Goal: Find contact information: Find contact information

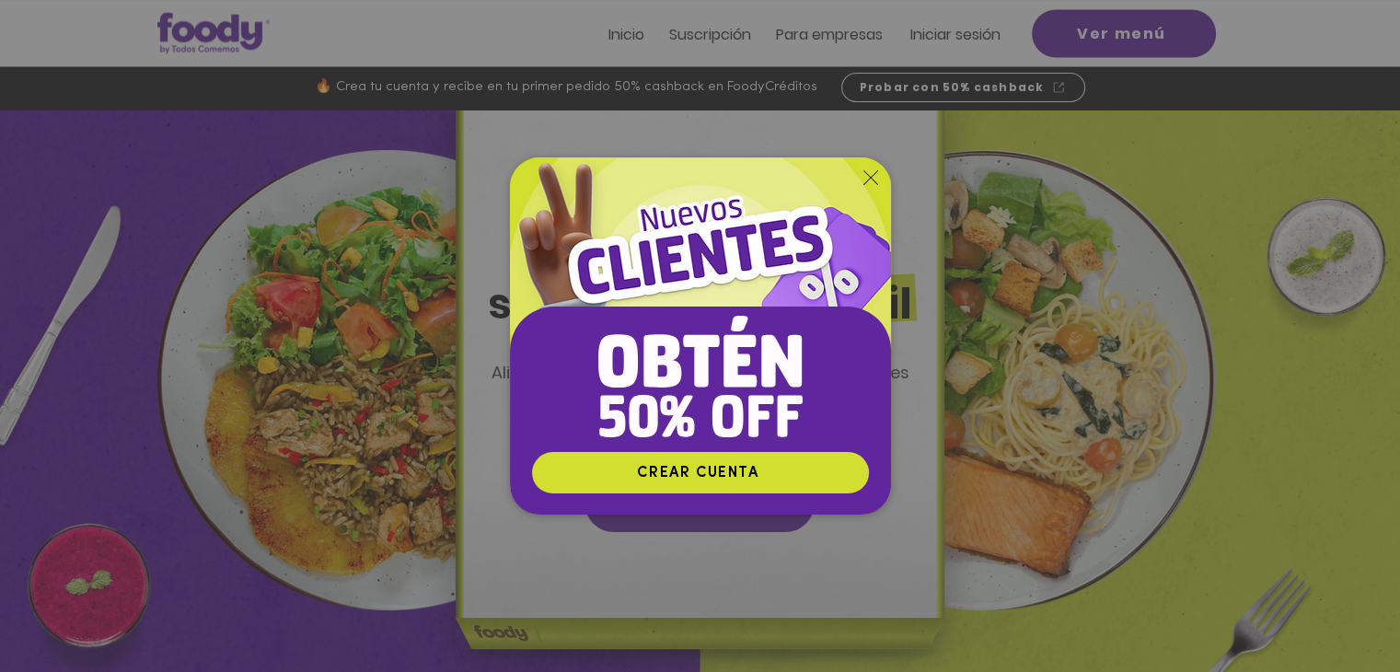
click at [866, 181] on icon "Volver al sitio" at bounding box center [870, 177] width 15 height 15
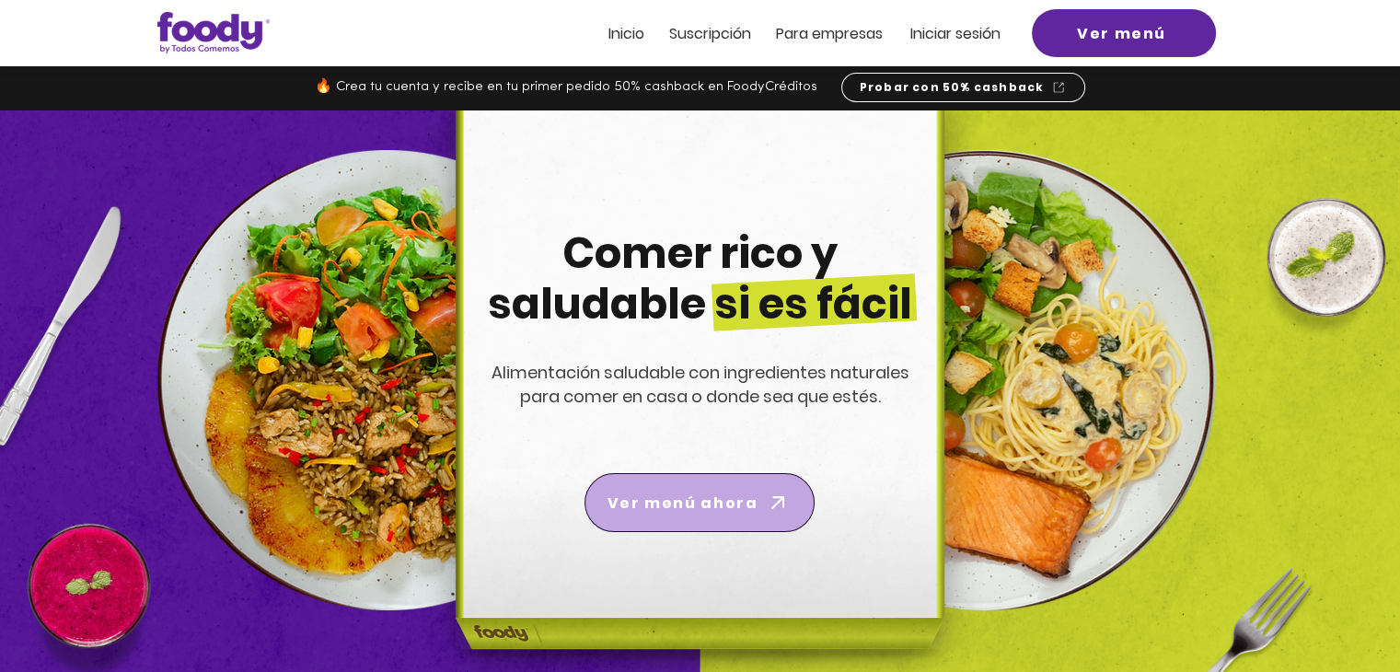
click at [724, 494] on span "Ver menú ahora" at bounding box center [683, 503] width 150 height 23
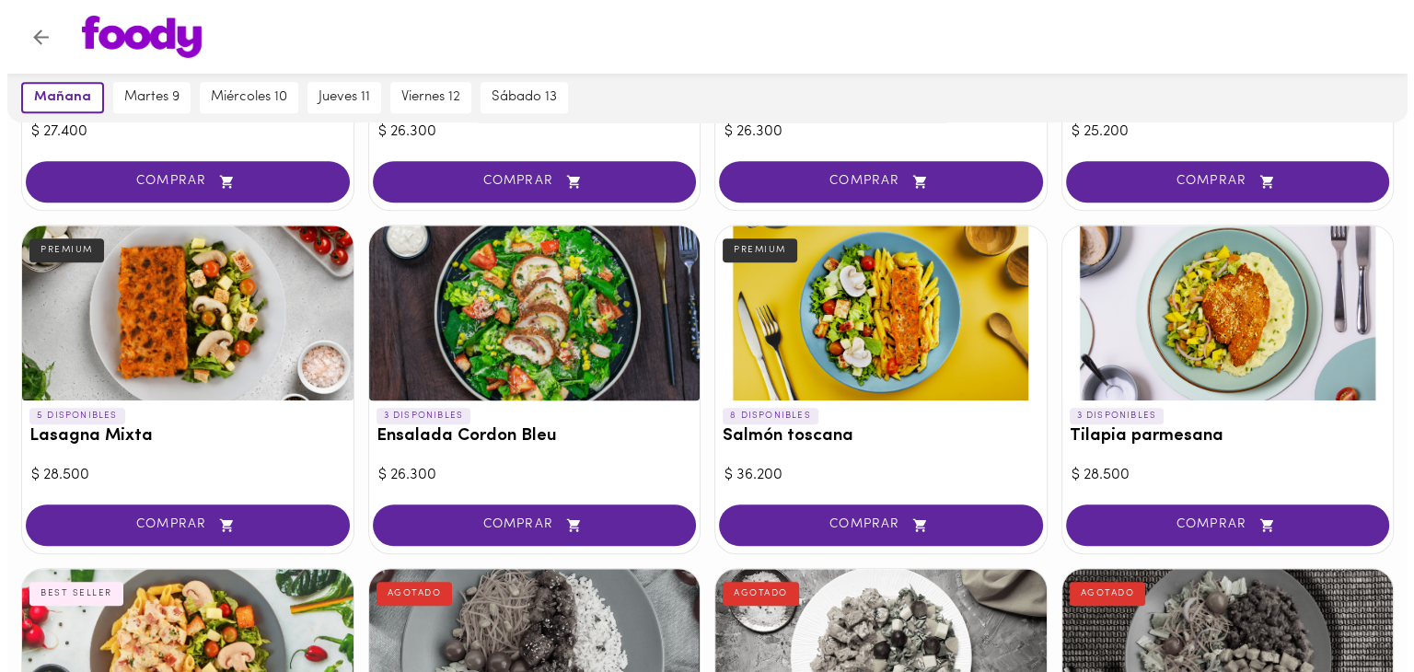
scroll to position [1119, 0]
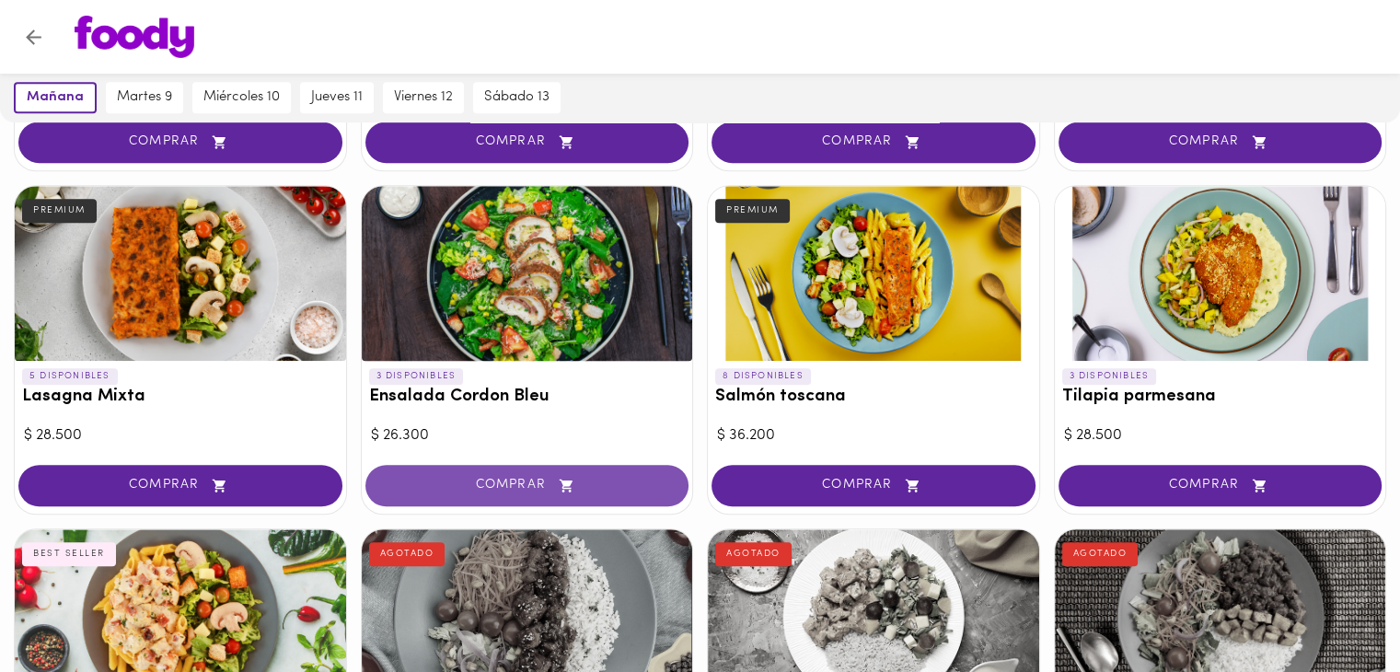
click at [562, 478] on icon "button" at bounding box center [566, 486] width 23 height 16
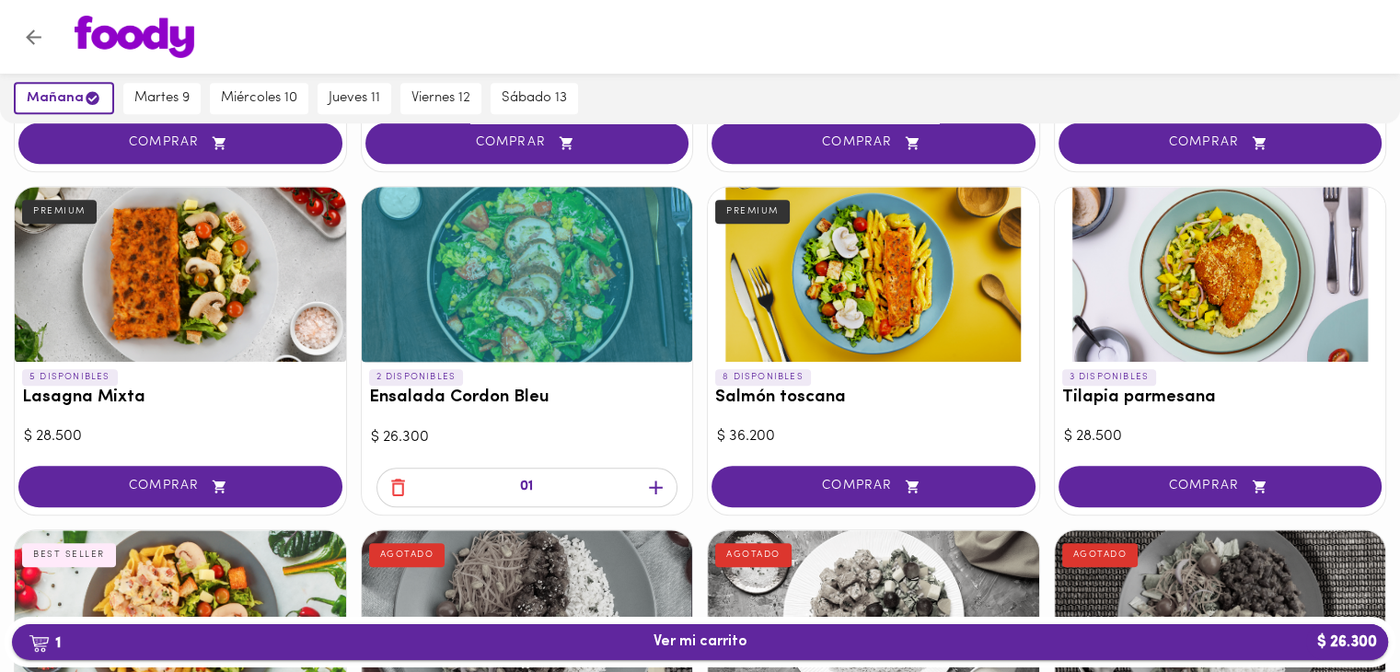
click at [723, 637] on span "1 Ver mi carrito $ 26.300" at bounding box center [701, 641] width 94 height 17
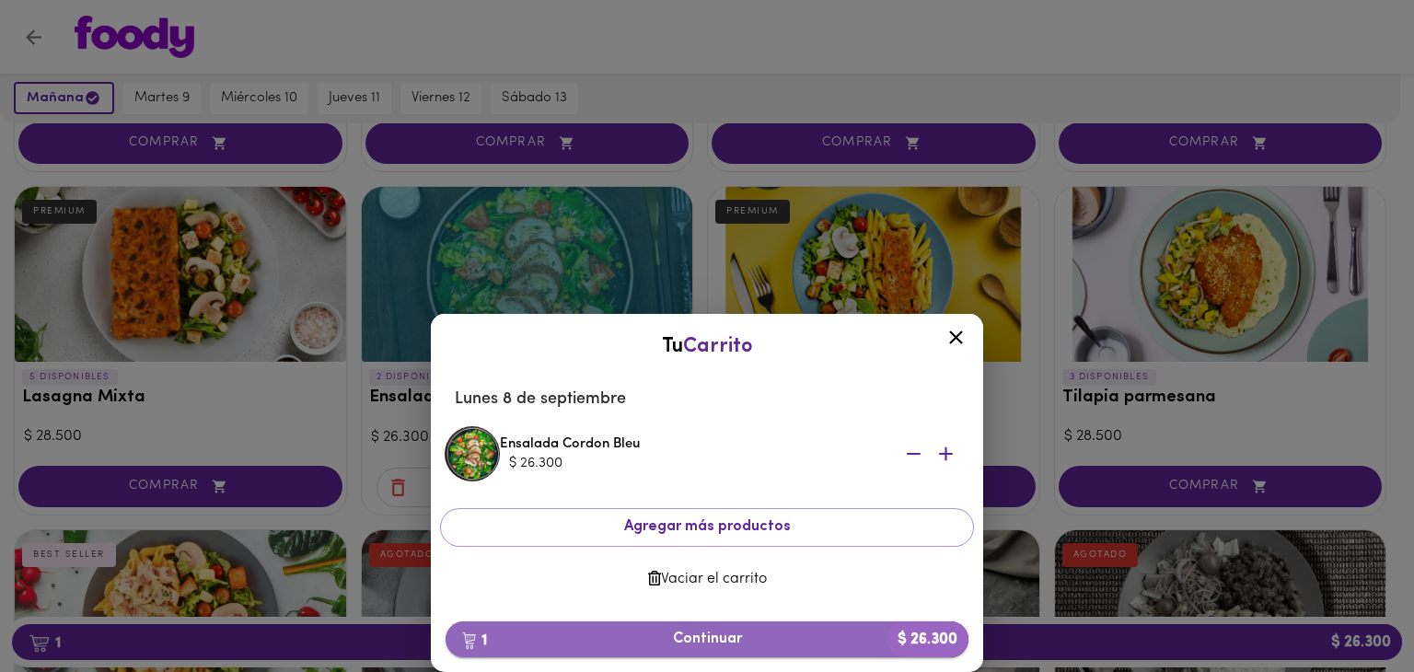
click at [718, 650] on button "1 Continuar $ 26.300" at bounding box center [707, 639] width 523 height 36
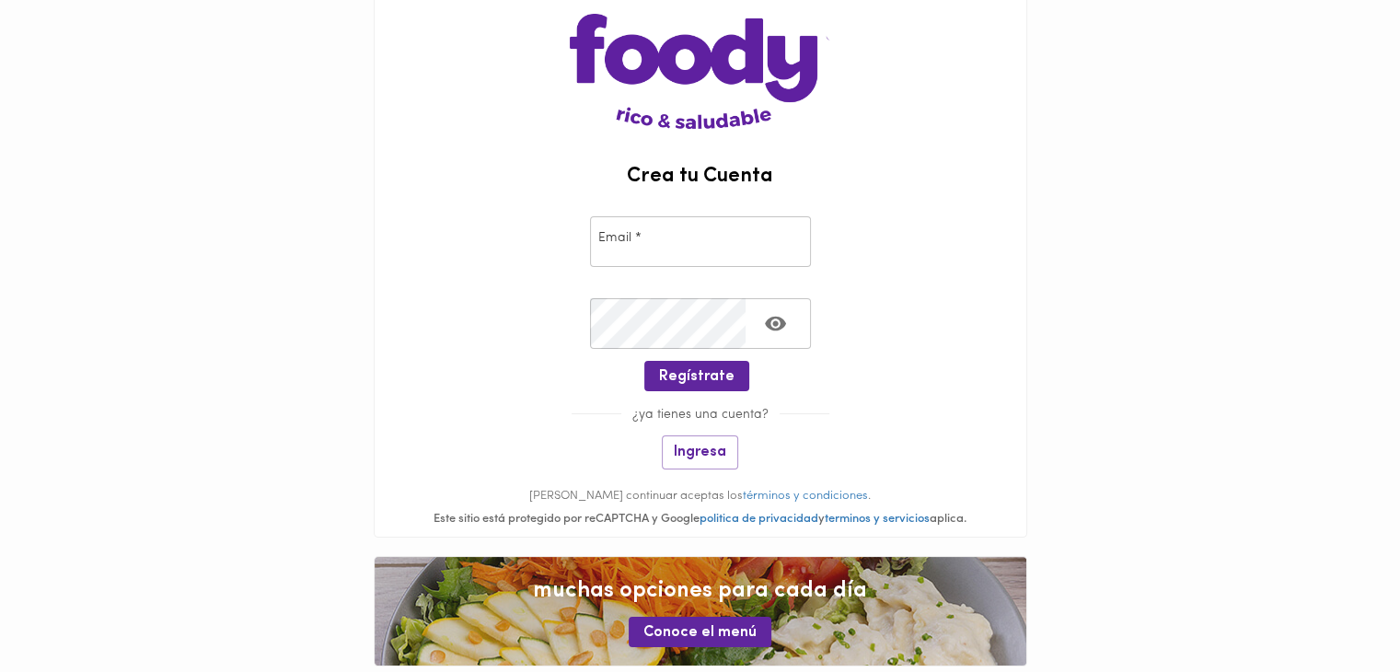
scroll to position [110, 0]
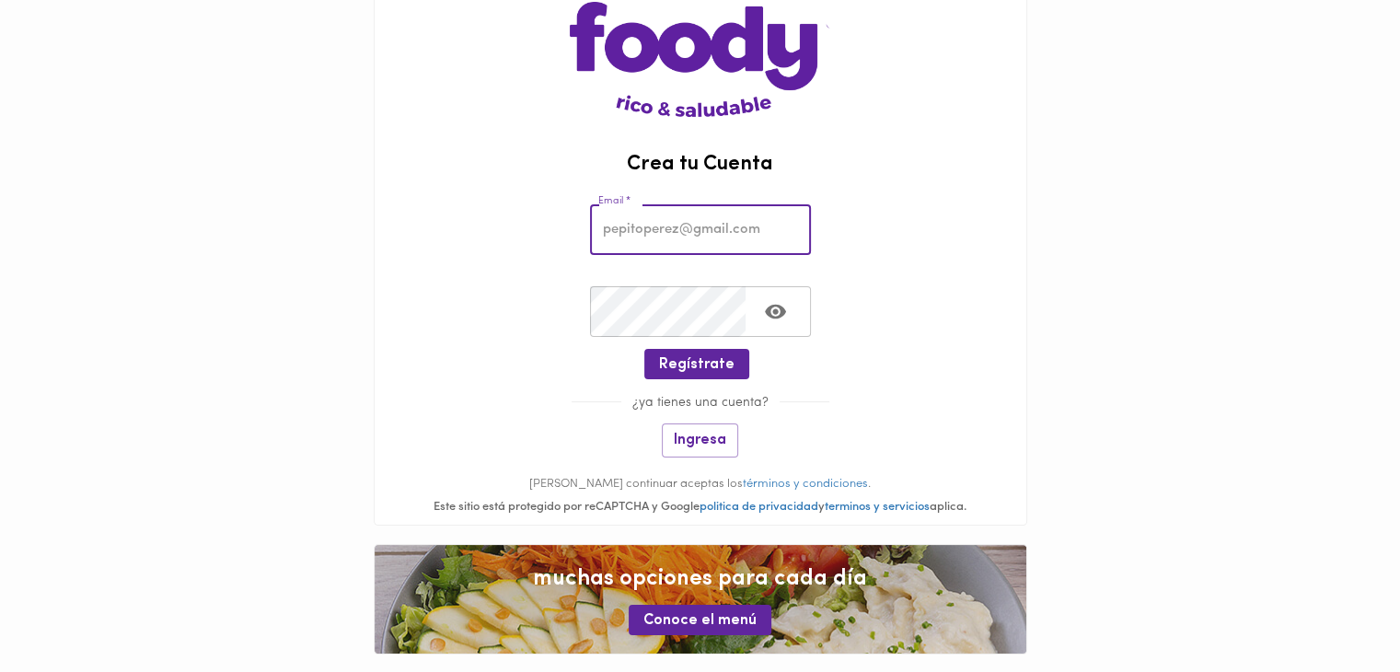
click at [685, 243] on input "email" at bounding box center [700, 229] width 221 height 51
type input "vaneguilar@gmail.com"
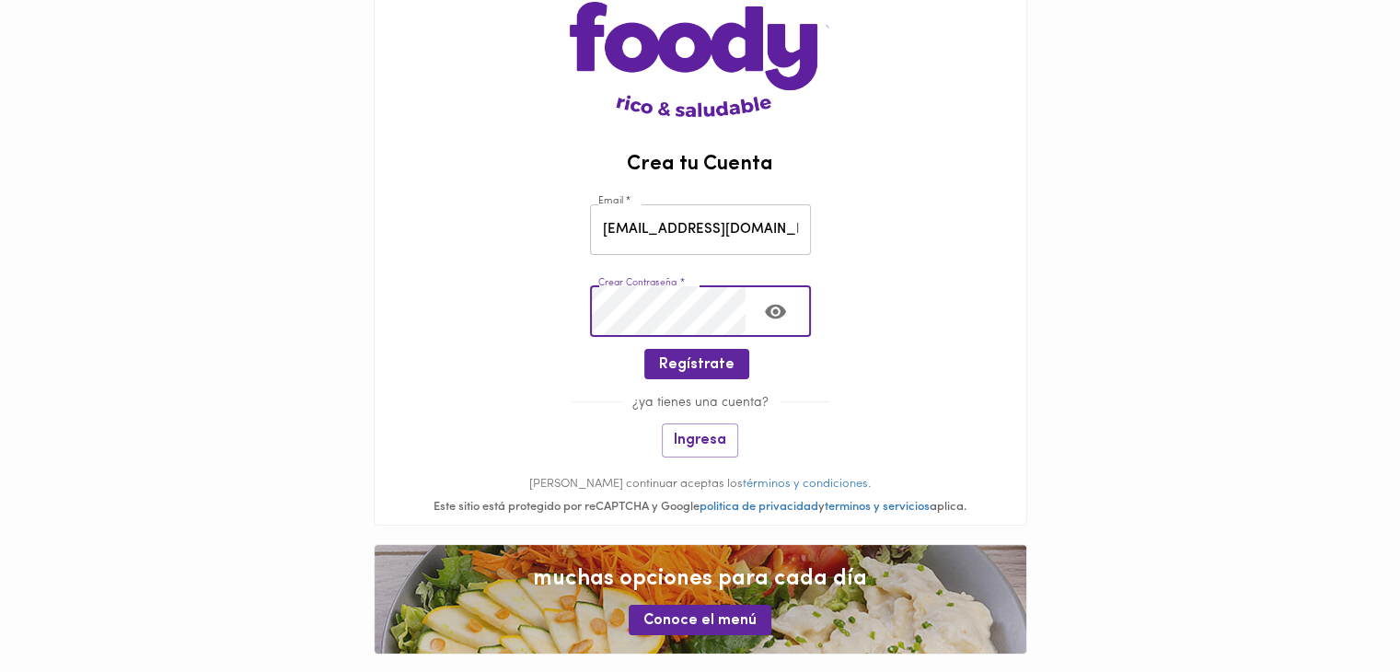
scroll to position [138, 0]
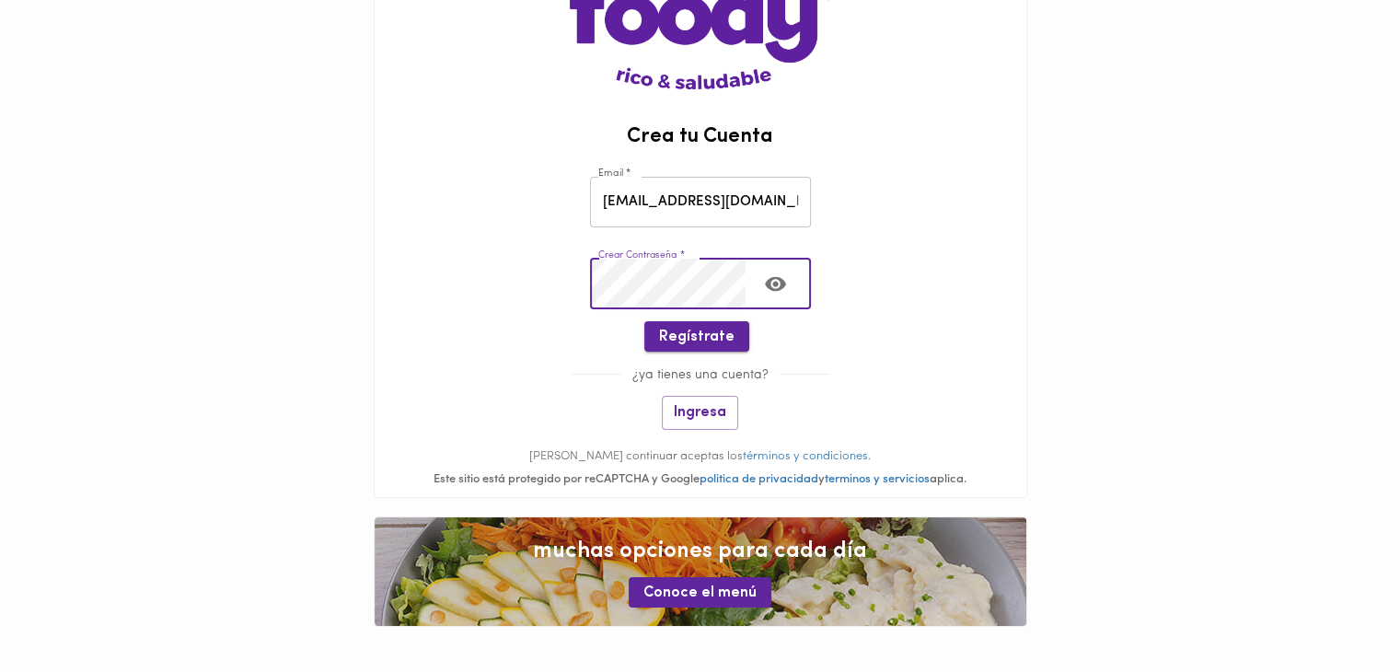
click at [723, 347] on button "Regístrate" at bounding box center [696, 336] width 105 height 30
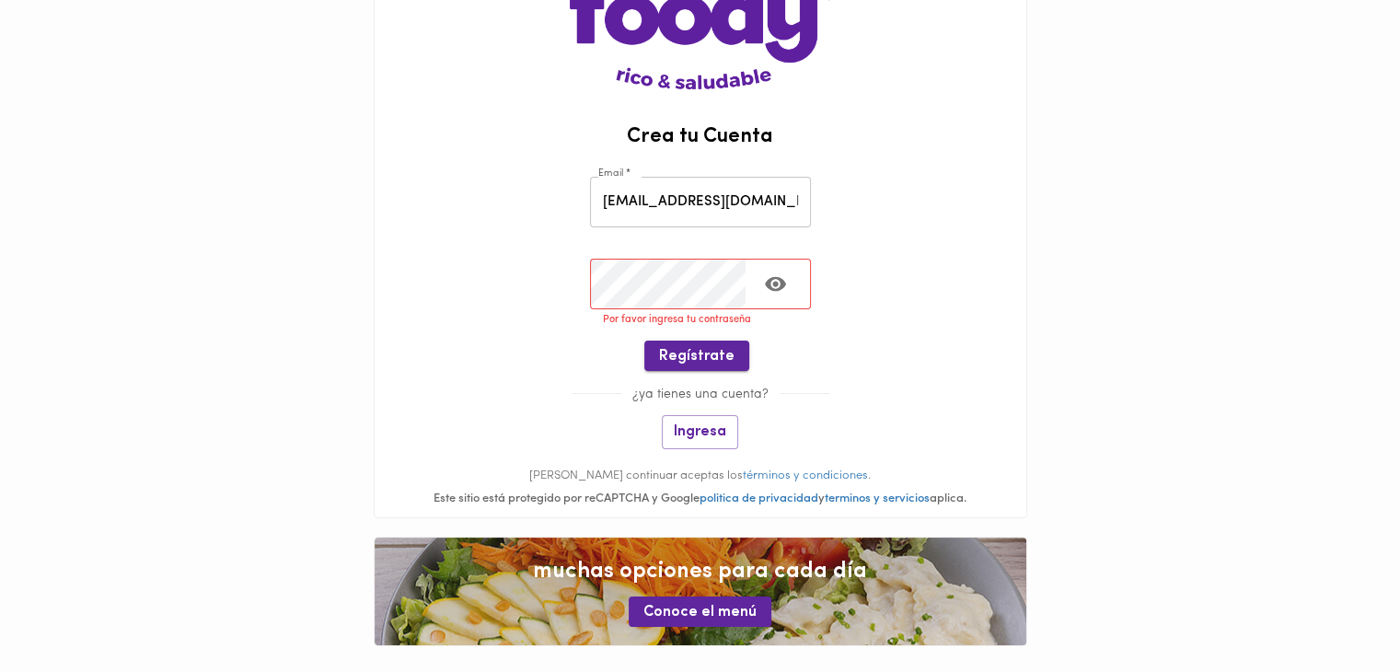
click at [715, 351] on span "Regístrate" at bounding box center [696, 356] width 75 height 17
click at [687, 365] on span "Regístrate" at bounding box center [696, 356] width 75 height 17
click at [766, 284] on icon "Toggle password visibility" at bounding box center [775, 284] width 21 height 15
click at [766, 284] on icon "Toggle password visibility" at bounding box center [775, 284] width 21 height 18
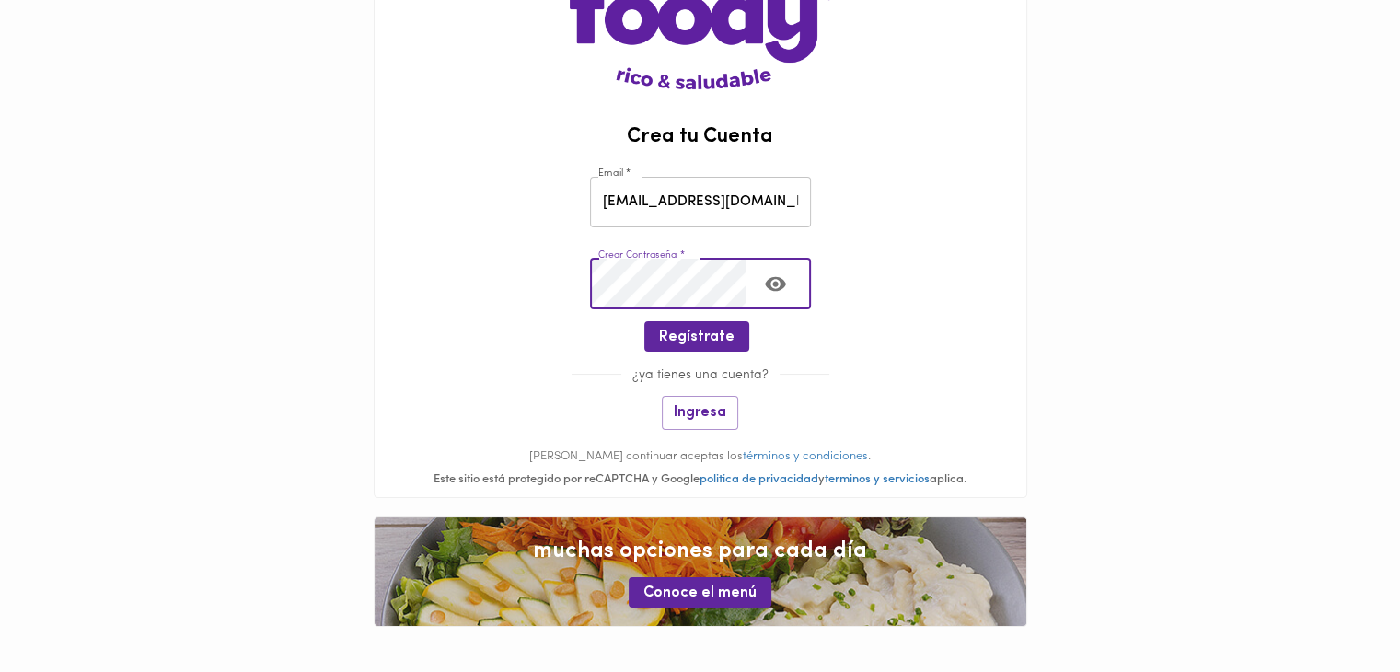
click at [765, 291] on icon "Toggle password visibility" at bounding box center [775, 283] width 23 height 23
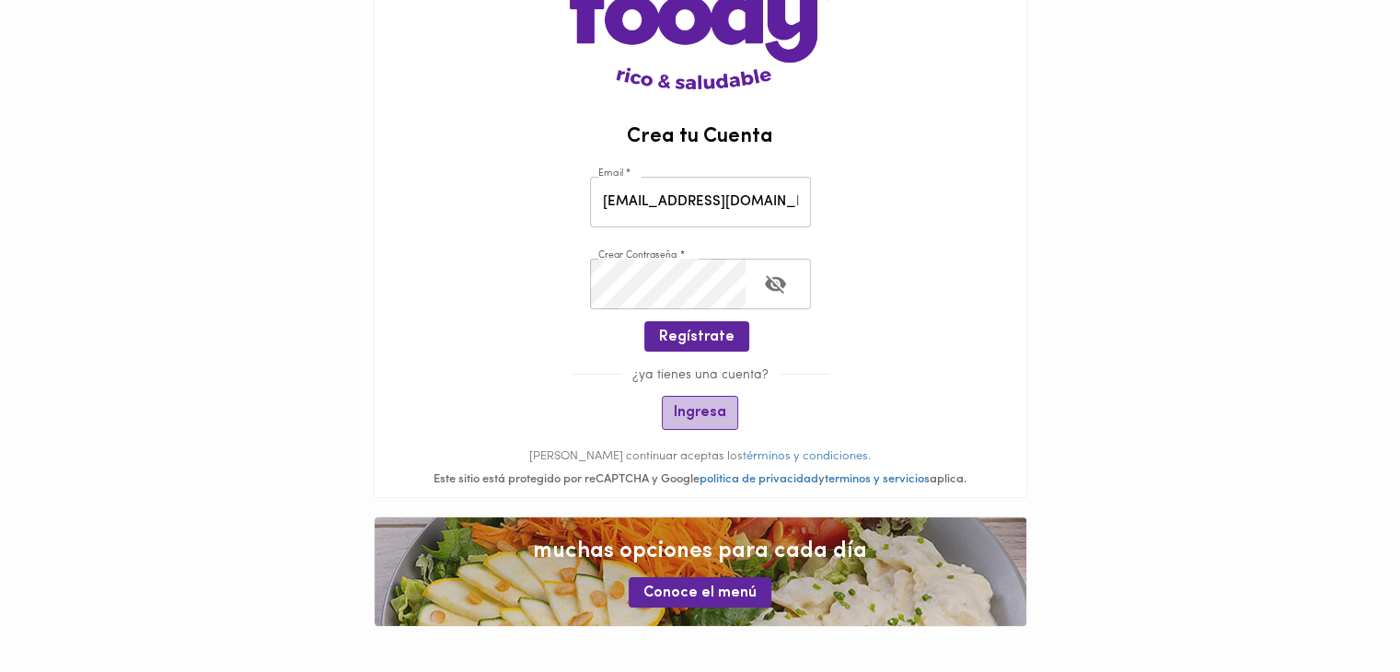
click at [712, 410] on span "Ingresa" at bounding box center [700, 412] width 52 height 17
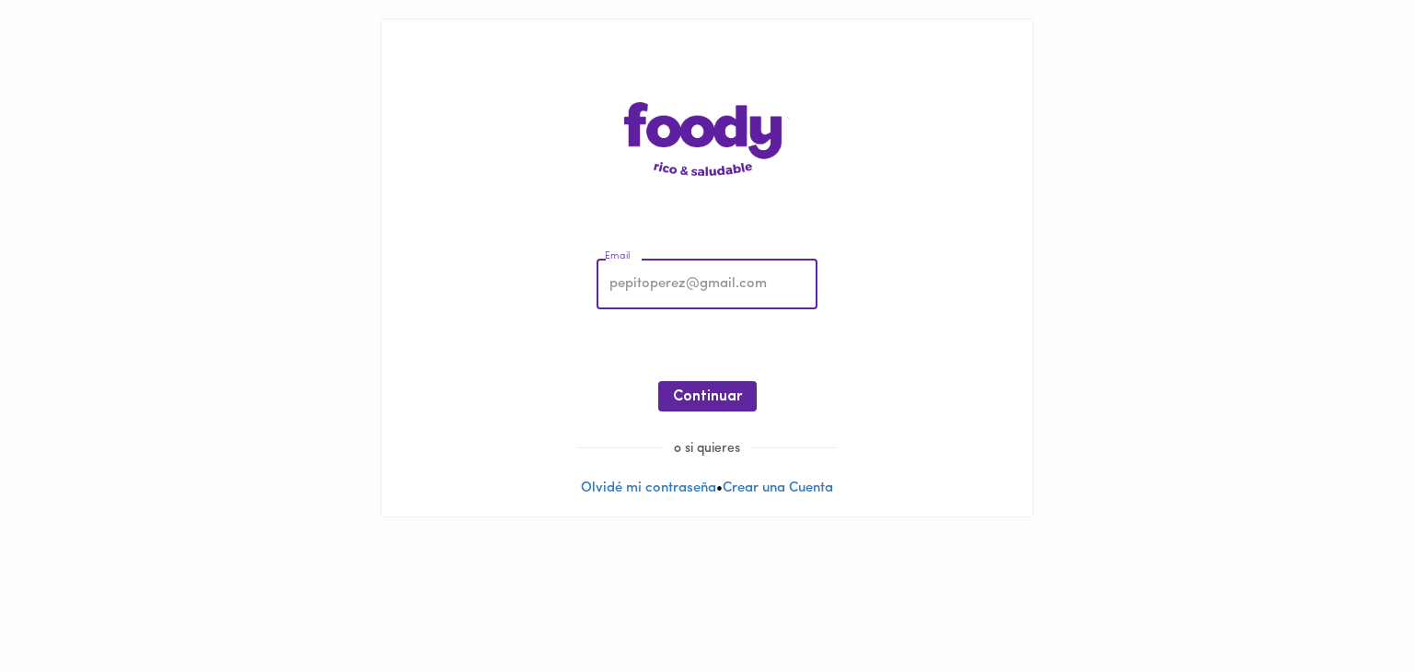
click at [736, 301] on input "email" at bounding box center [706, 285] width 221 height 51
type input "vaneguilar@gmail.com"
click at [704, 413] on div at bounding box center [706, 425] width 615 height 28
click at [702, 384] on button "Continuar" at bounding box center [707, 396] width 98 height 30
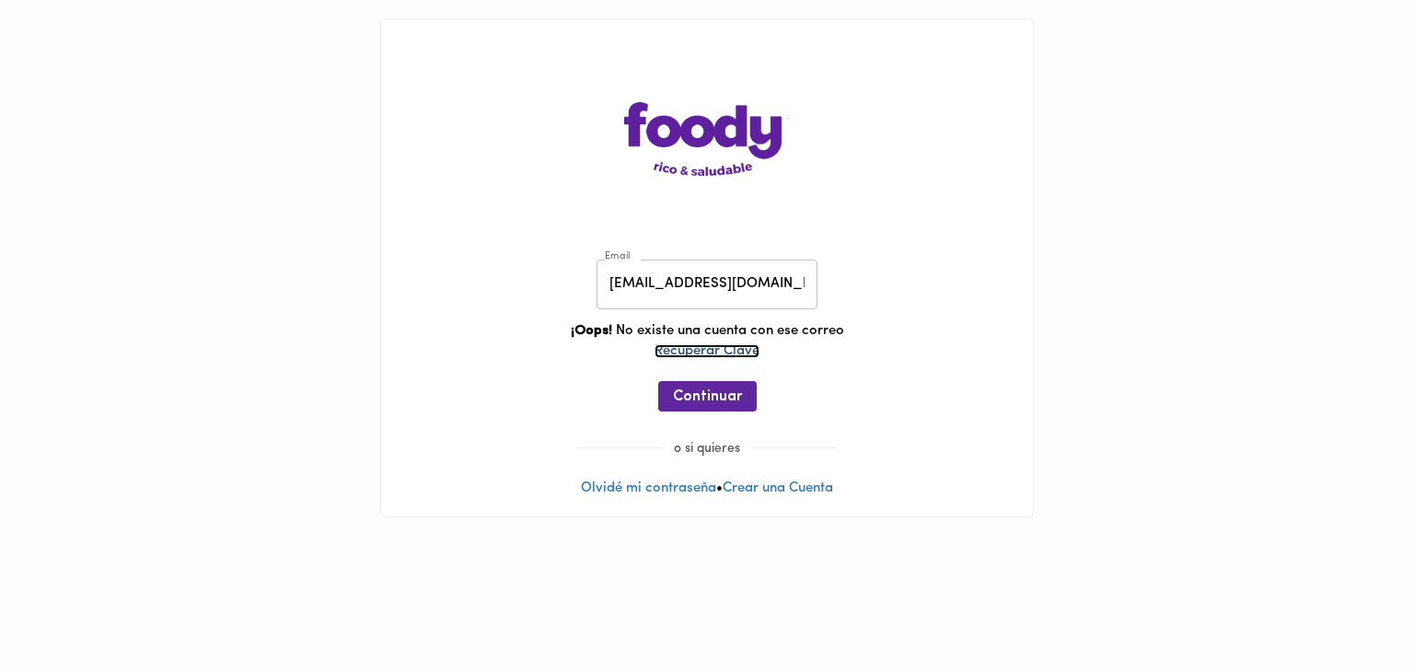
click at [718, 347] on link "Recuperar Clave" at bounding box center [706, 351] width 105 height 14
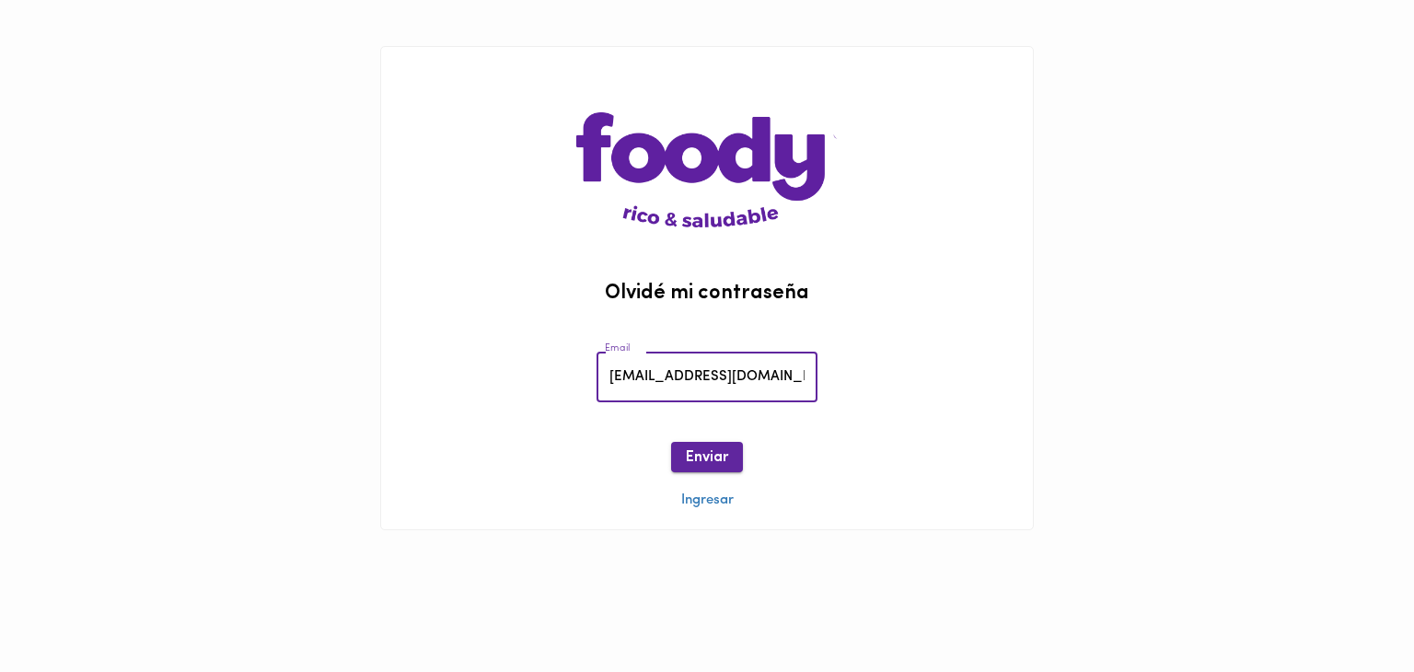
click at [713, 455] on span "Enviar" at bounding box center [707, 457] width 42 height 17
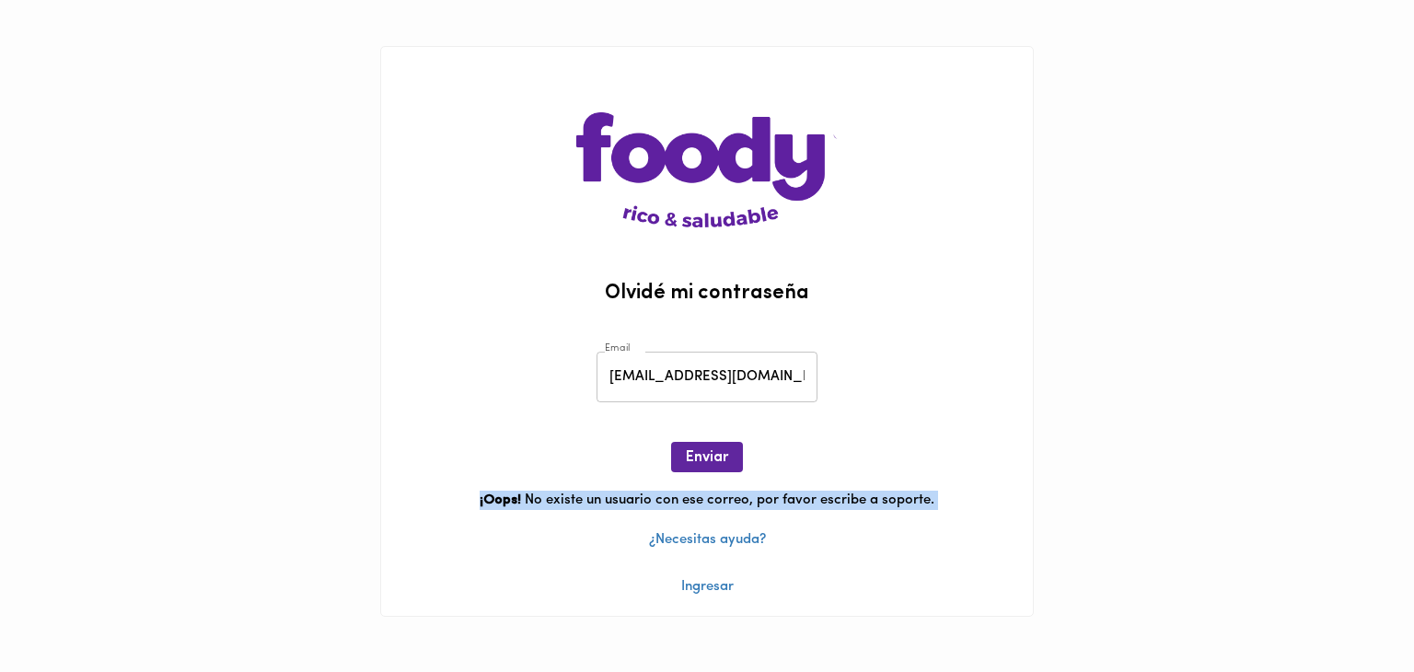
drag, startPoint x: 580, startPoint y: 482, endPoint x: 696, endPoint y: 515, distance: 120.4
click at [696, 515] on div "Email vaneguilar@gmail.com Email Enviar ¡Oops! No existe un usuario con ese cor…" at bounding box center [707, 464] width 652 height 265
click at [578, 550] on div "¡Oops! No existe un usuario con ese correo, por favor escribe a soporte . ¿Nece…" at bounding box center [707, 534] width 652 height 87
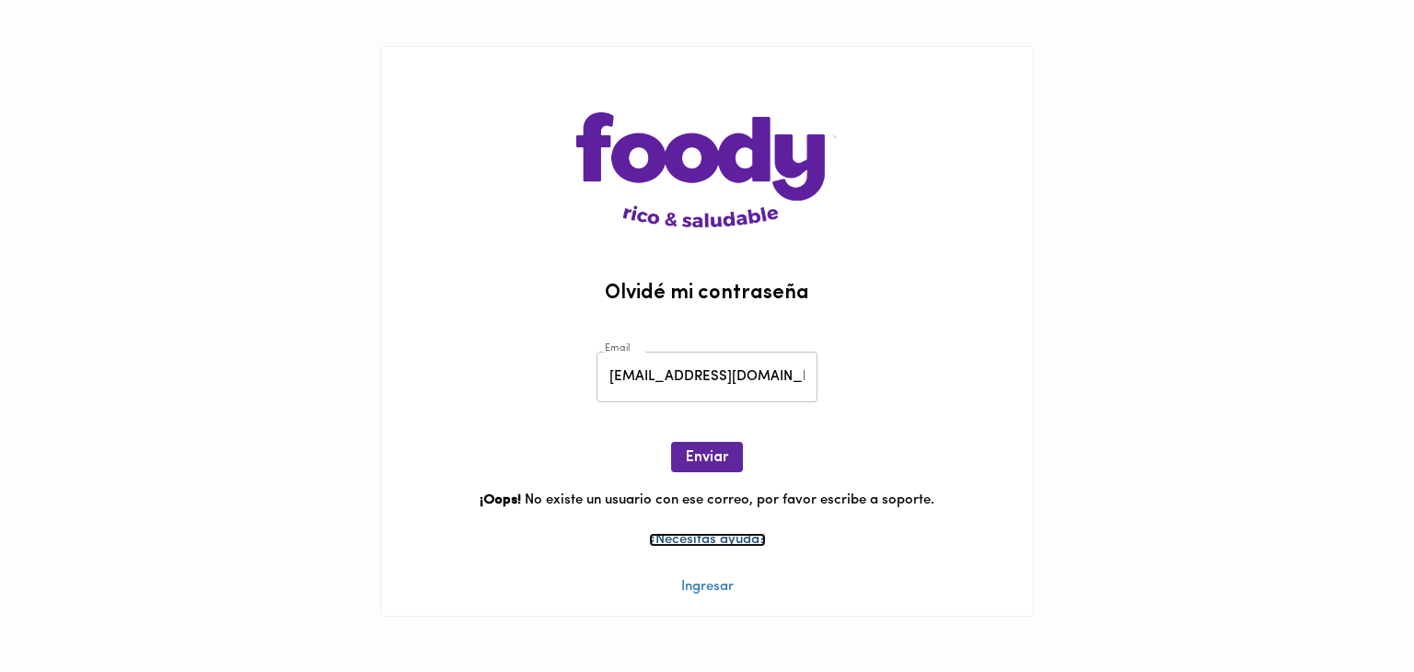
click at [685, 542] on link "¿Necesitas ayuda?" at bounding box center [707, 540] width 117 height 14
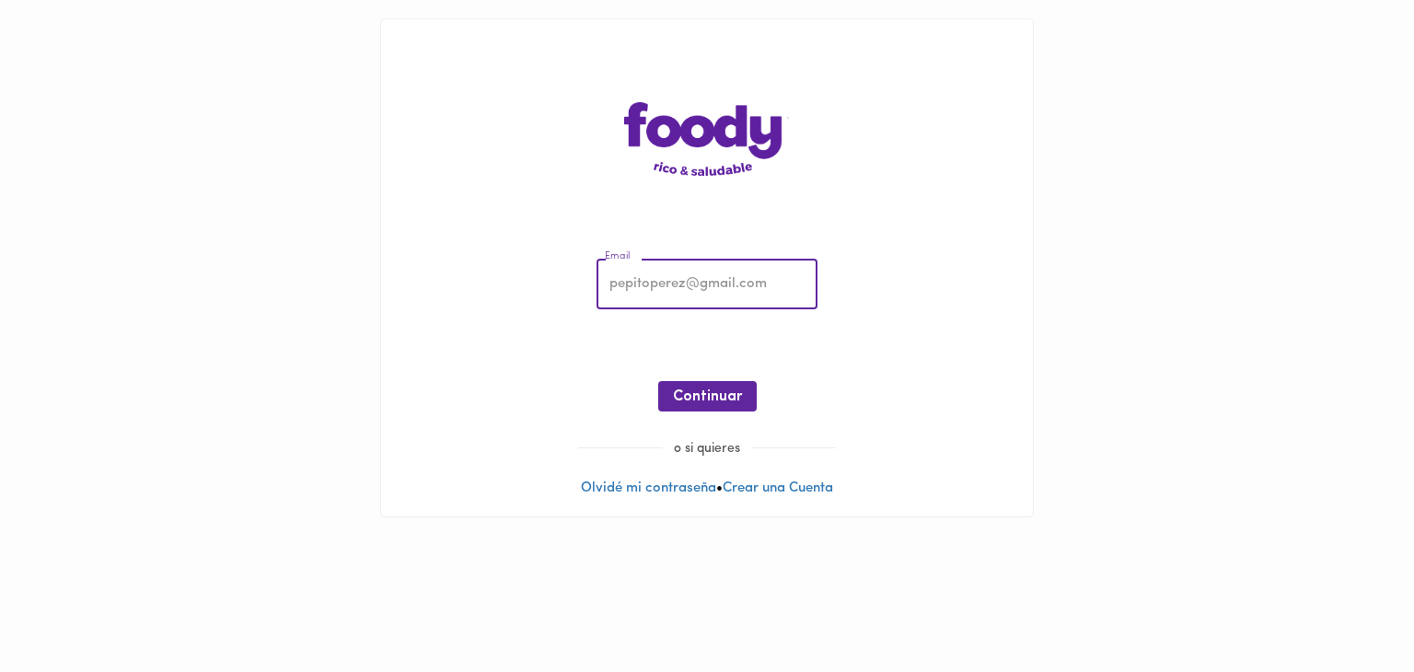
click at [677, 300] on input "email" at bounding box center [706, 285] width 221 height 51
type input "vaneguilar@gmail.com"
click at [723, 401] on span "Continuar" at bounding box center [707, 396] width 69 height 17
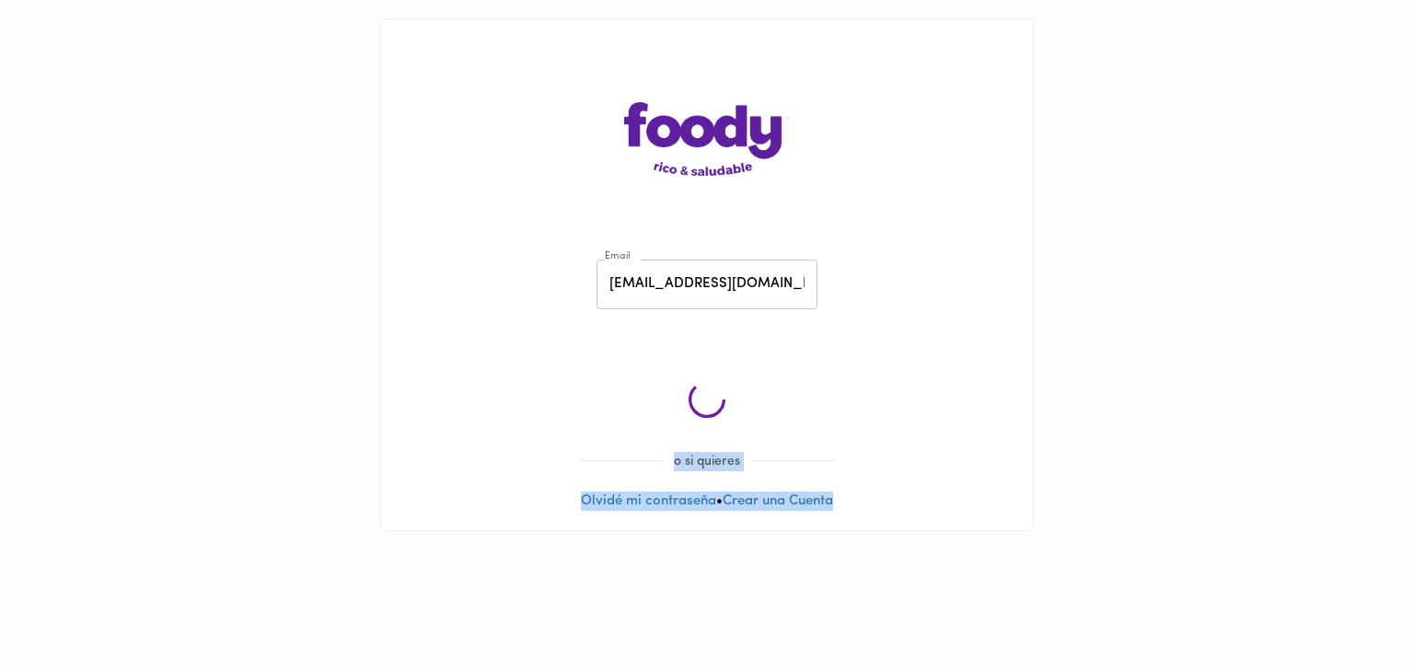
drag, startPoint x: 723, startPoint y: 401, endPoint x: 1229, endPoint y: 538, distance: 524.5
click at [1229, 538] on main "Email vaneguilar@gmail.com Email ¡Oops! Recuperar Clave o si quieres Olvidé mi …" at bounding box center [707, 275] width 1414 height 550
click at [881, 329] on div "Email vaneguilar@gmail.com Email ¡Oops! Recuperar Clave" at bounding box center [706, 346] width 615 height 213
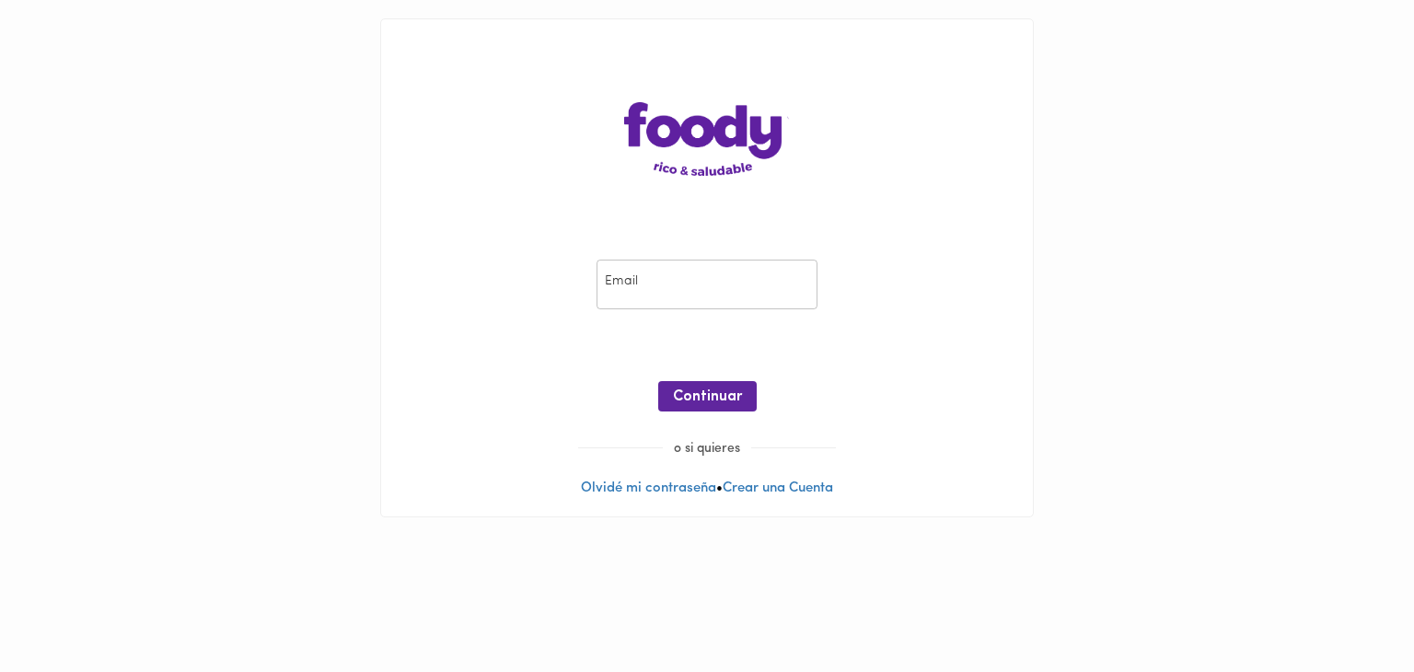
click at [652, 291] on input "email" at bounding box center [706, 285] width 221 height 51
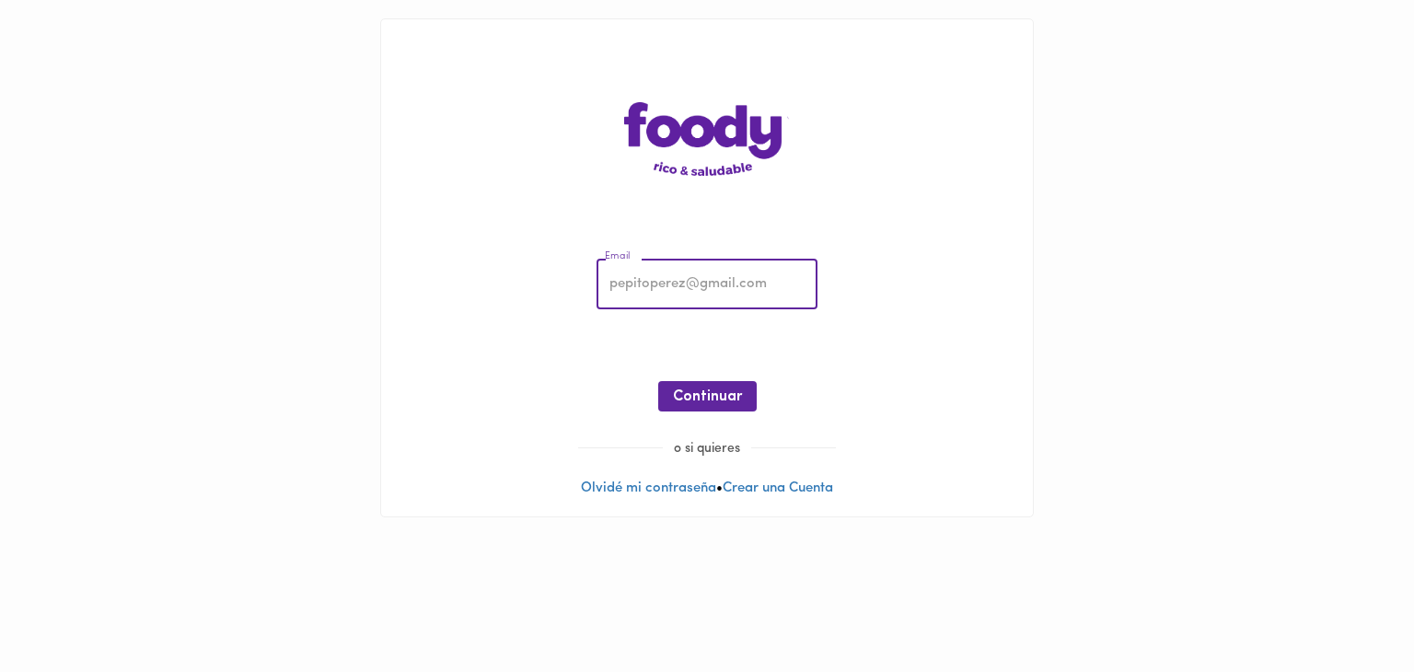
type input "vaneguilar@gmail.com"
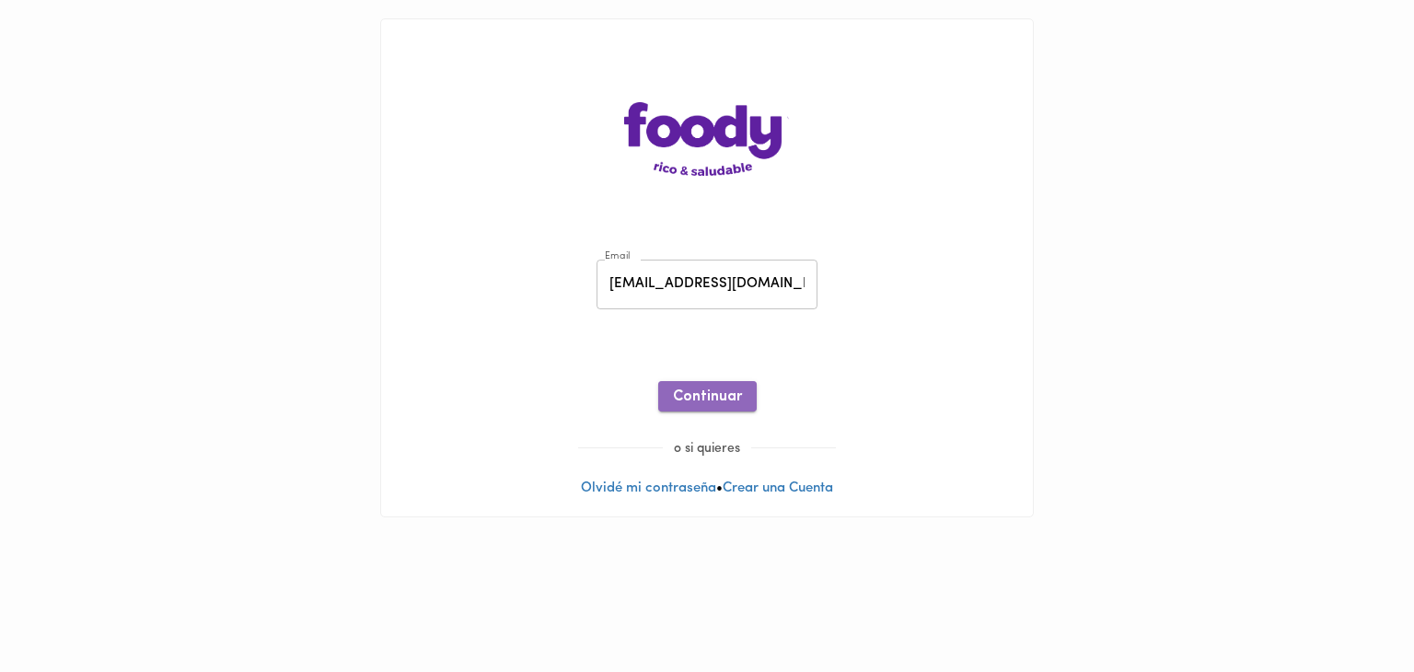
click at [717, 384] on button "Continuar" at bounding box center [707, 396] width 98 height 30
click at [696, 348] on link "Recuperar Clave" at bounding box center [706, 351] width 105 height 14
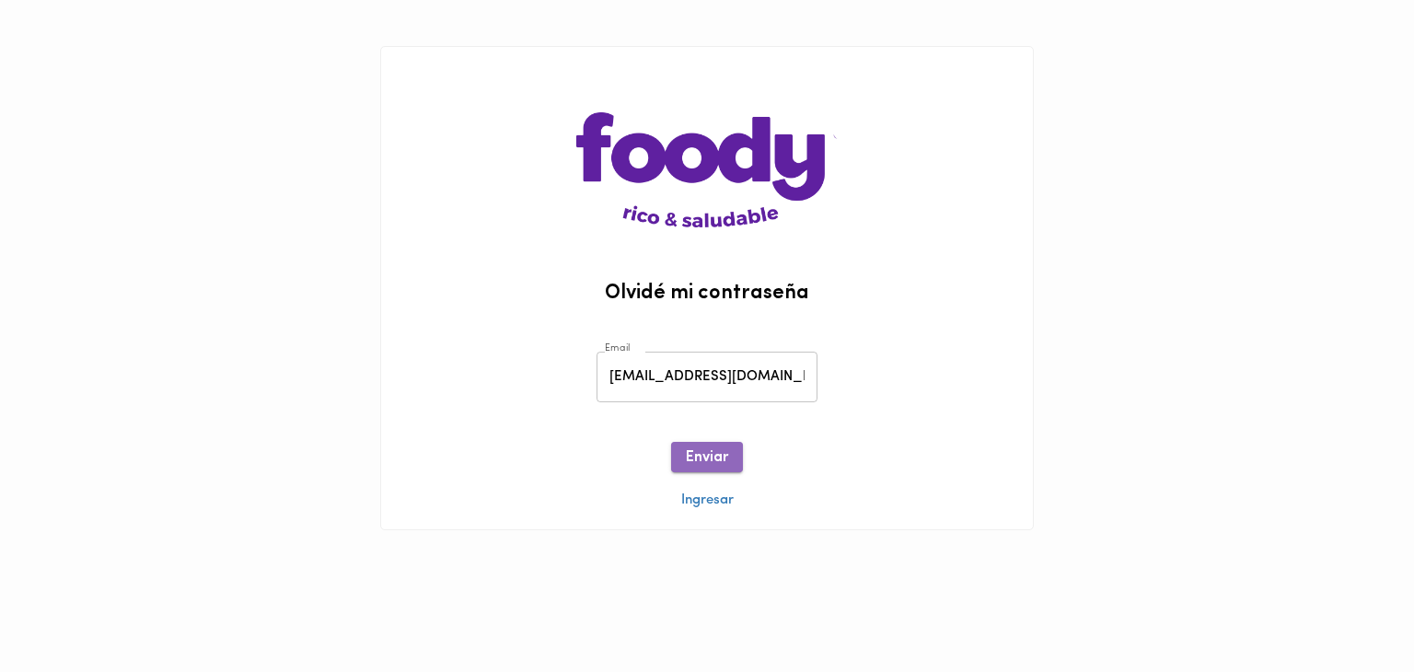
click at [711, 459] on span "Enviar" at bounding box center [707, 457] width 42 height 17
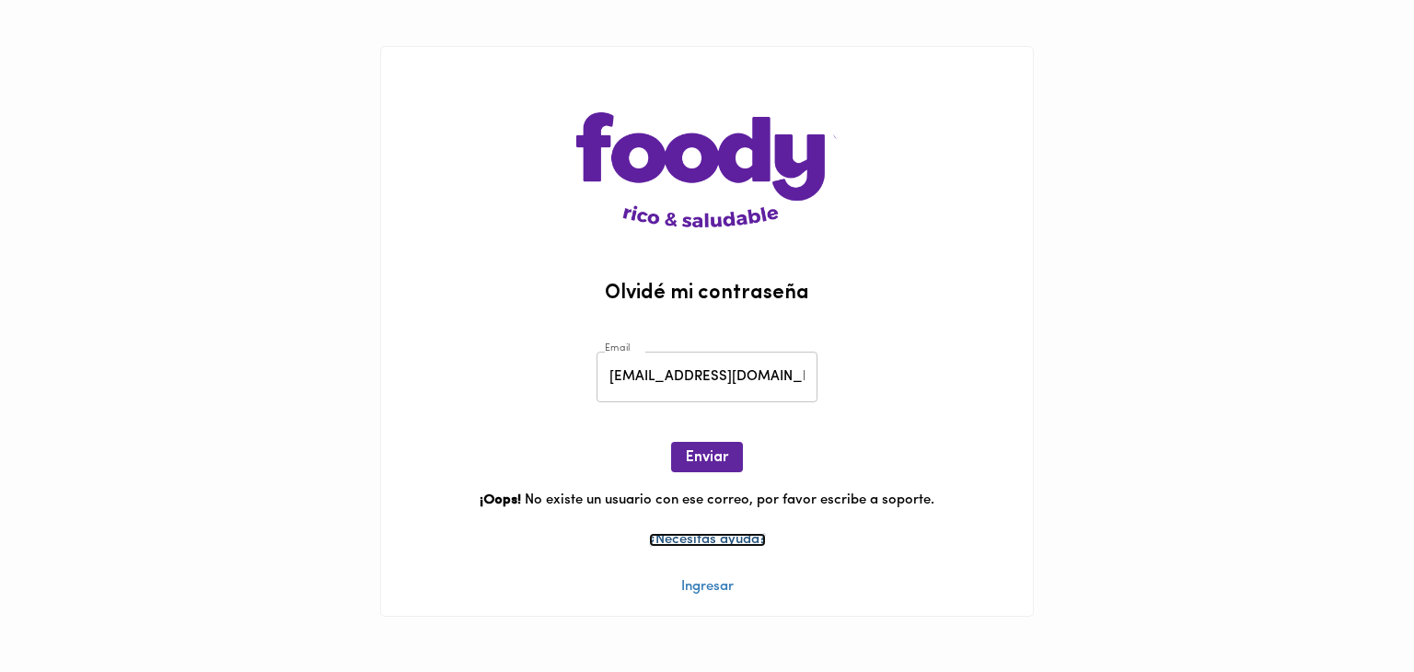
click at [732, 547] on link "¿Necesitas ayuda?" at bounding box center [707, 540] width 117 height 14
click at [712, 587] on link "Ingresar" at bounding box center [707, 587] width 52 height 14
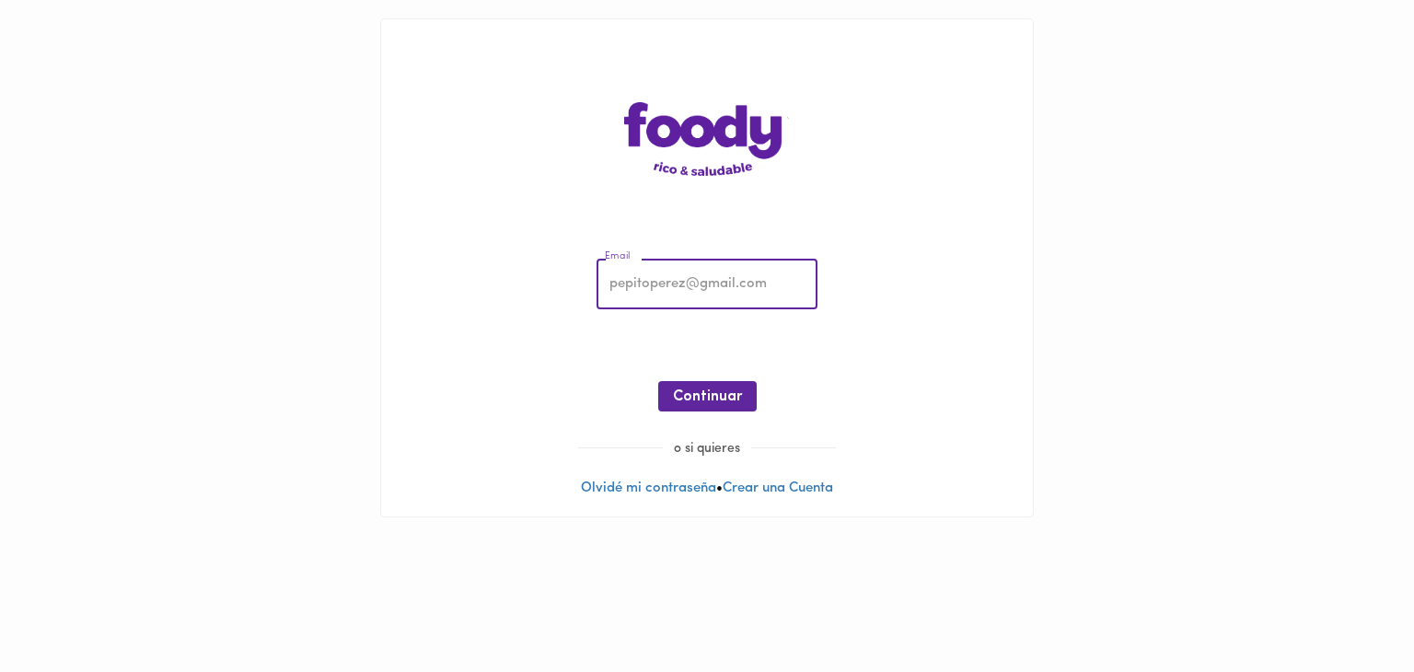
click at [614, 271] on input "email" at bounding box center [706, 285] width 221 height 51
type input "vaneguilar@gmail.com"
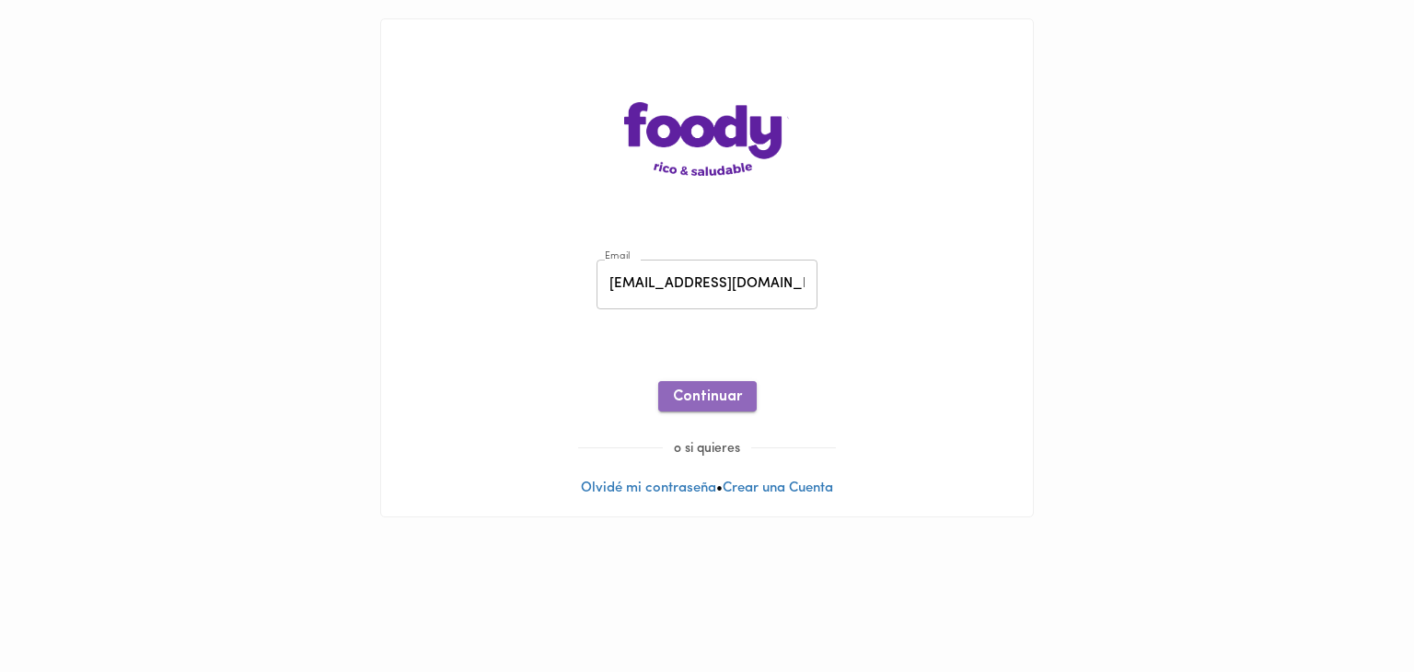
click at [711, 388] on span "Continuar" at bounding box center [707, 396] width 69 height 17
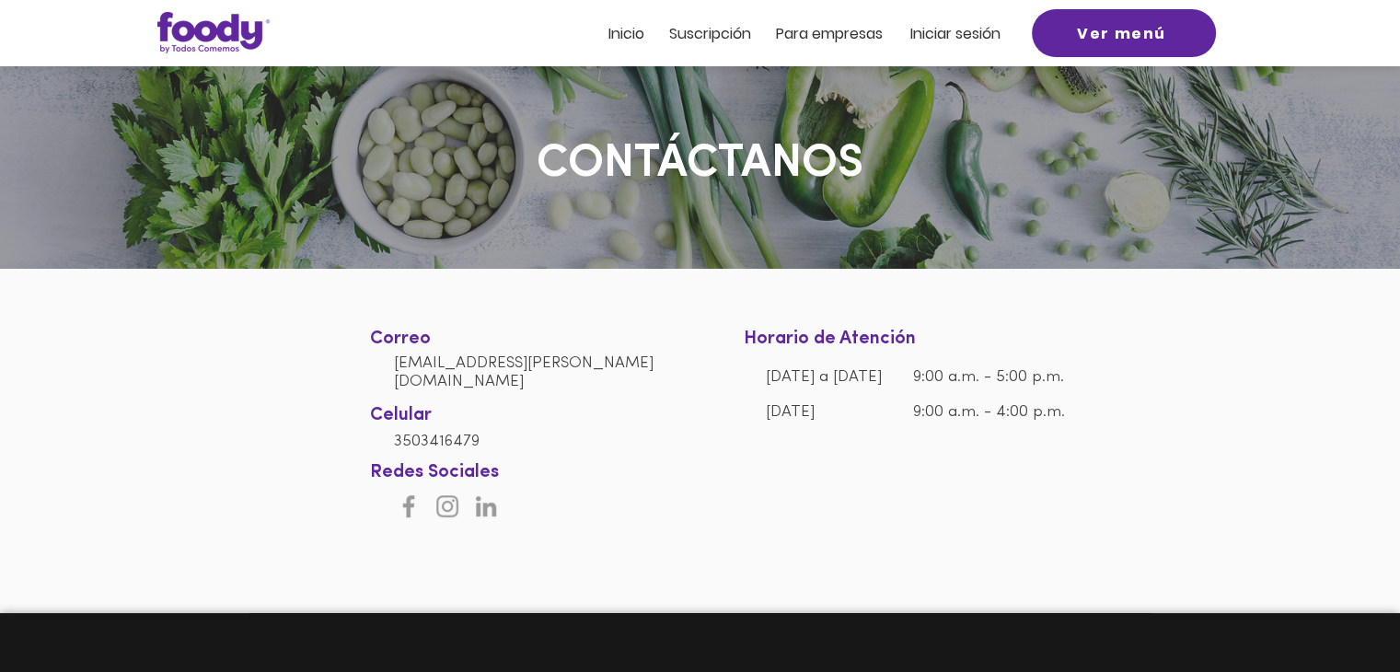
click at [448, 505] on img "Grey Instagram Icon" at bounding box center [447, 506] width 29 height 29
drag, startPoint x: 399, startPoint y: 428, endPoint x: 470, endPoint y: 432, distance: 71.0
click at [470, 434] on span "3503416479" at bounding box center [437, 442] width 86 height 16
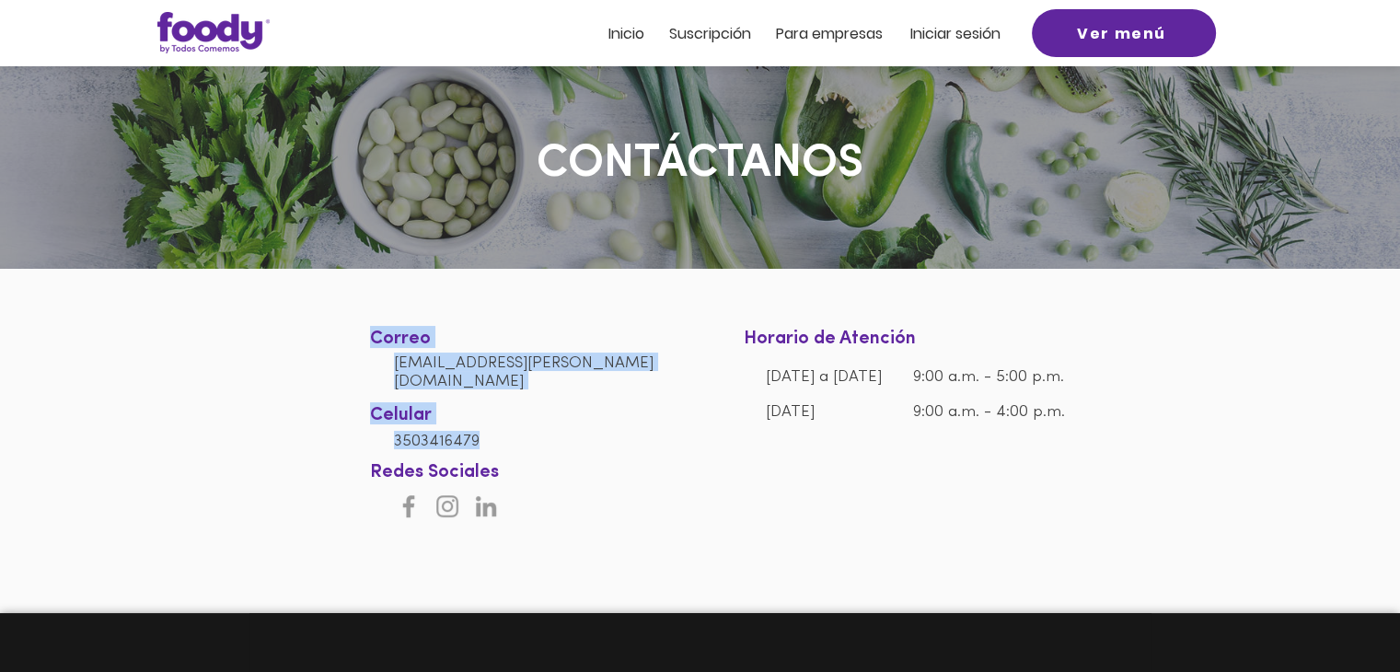
drag, startPoint x: 490, startPoint y: 437, endPoint x: 369, endPoint y: 435, distance: 120.6
click at [369, 435] on section "Correo [EMAIL_ADDRESS][PERSON_NAME][DOMAIN_NAME] Celular [PHONE_NUMBER] Horario…" at bounding box center [700, 395] width 1400 height 252
click at [383, 442] on div at bounding box center [700, 395] width 1400 height 252
drag, startPoint x: 387, startPoint y: 426, endPoint x: 448, endPoint y: 436, distance: 62.5
click at [448, 436] on section "Correo [EMAIL_ADDRESS][PERSON_NAME][DOMAIN_NAME] Celular [PHONE_NUMBER] Horario…" at bounding box center [700, 395] width 1400 height 252
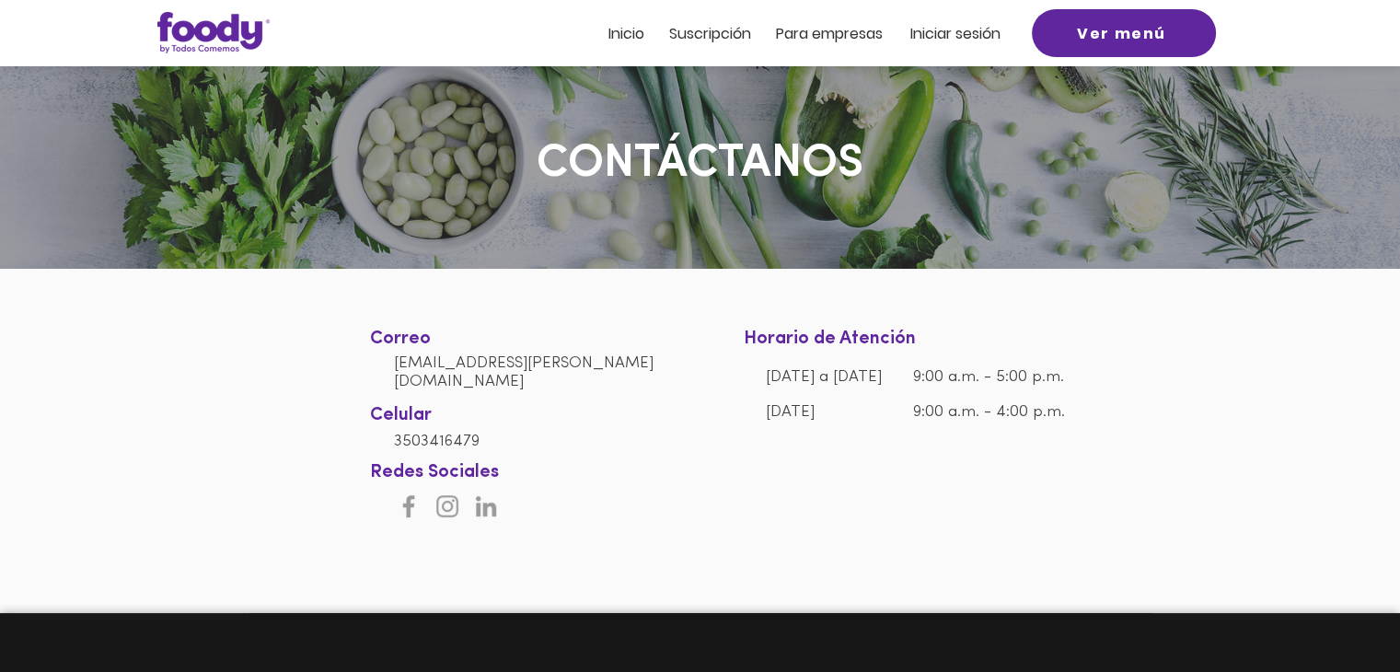
click at [562, 434] on h6 "3503416479" at bounding box center [534, 440] width 280 height 18
